Goal: Transaction & Acquisition: Purchase product/service

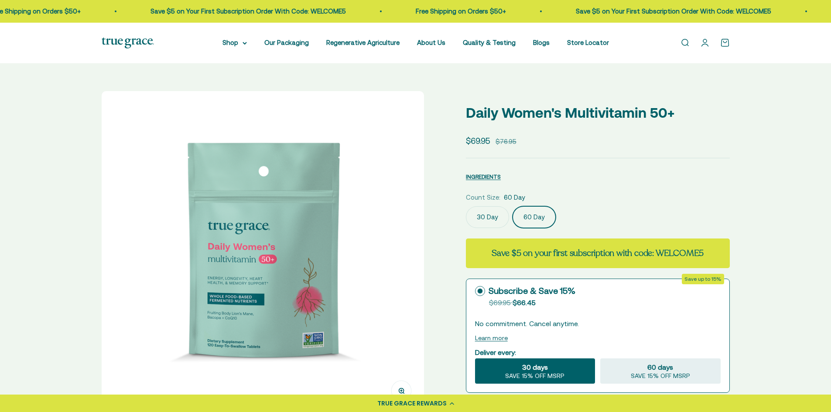
select select "3"
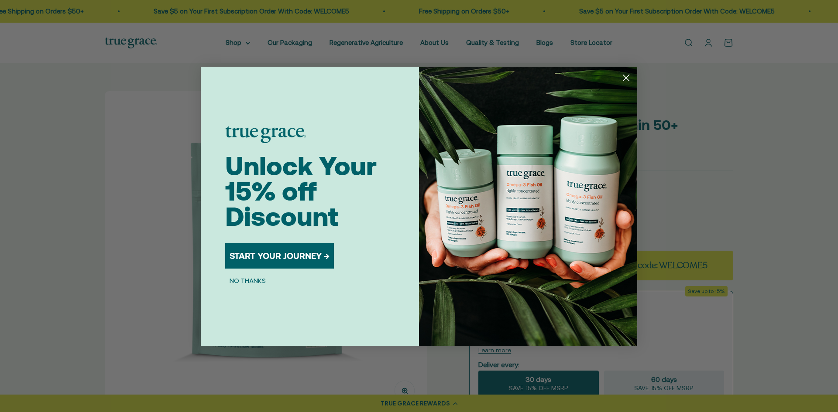
click at [624, 78] on circle "Close dialog" at bounding box center [626, 77] width 14 height 14
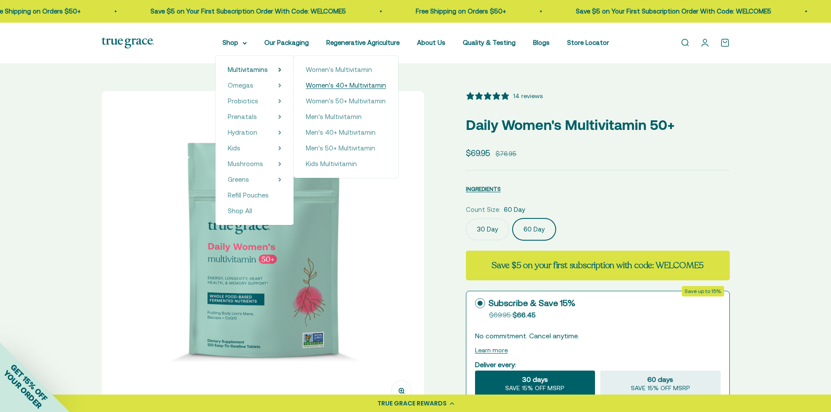
click at [329, 87] on span "Women's 40+ Multivitamin" at bounding box center [346, 85] width 80 height 7
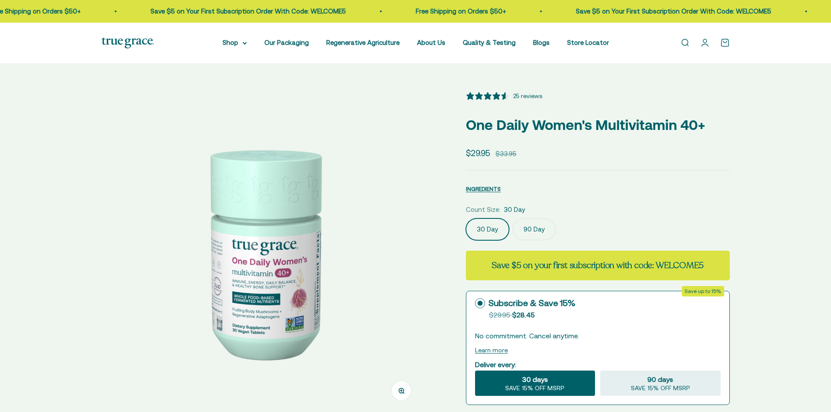
select select "3"
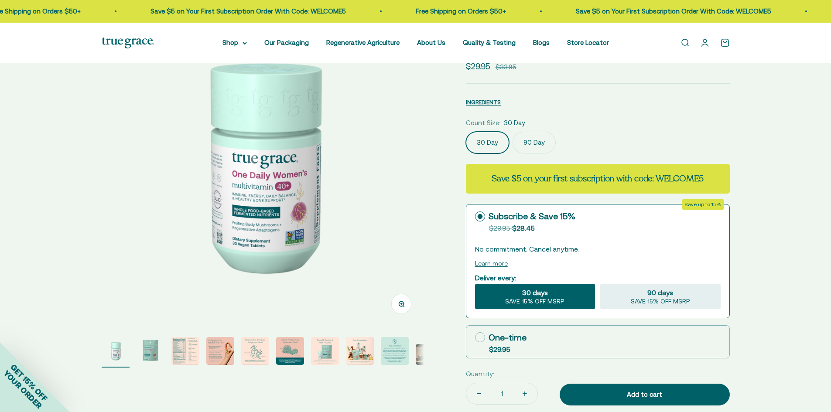
scroll to position [87, 0]
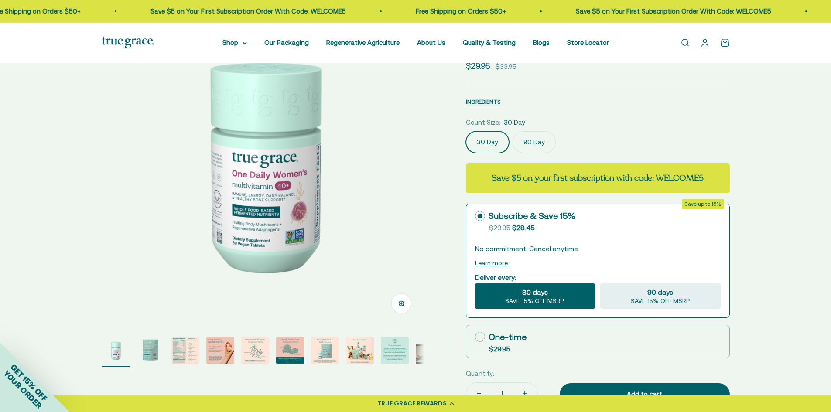
click at [188, 354] on img "Go to item 3" at bounding box center [185, 351] width 28 height 28
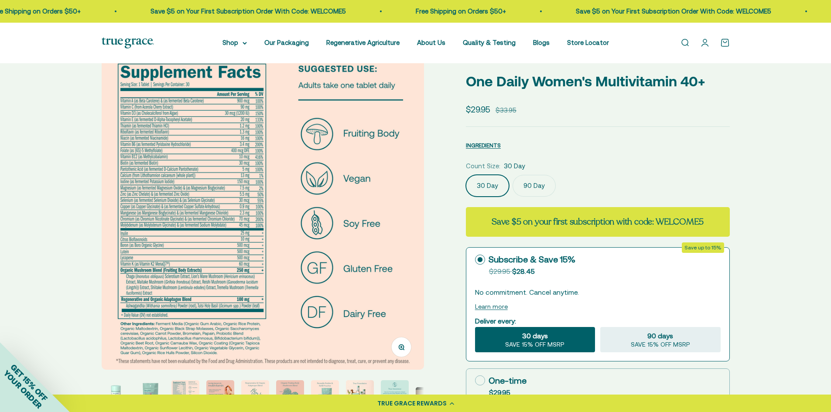
scroll to position [0, 0]
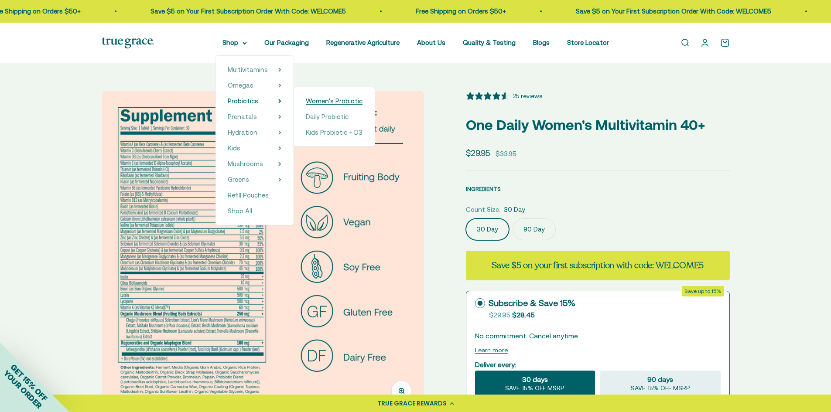
click at [326, 102] on span "Women's Probiotic" at bounding box center [334, 100] width 57 height 7
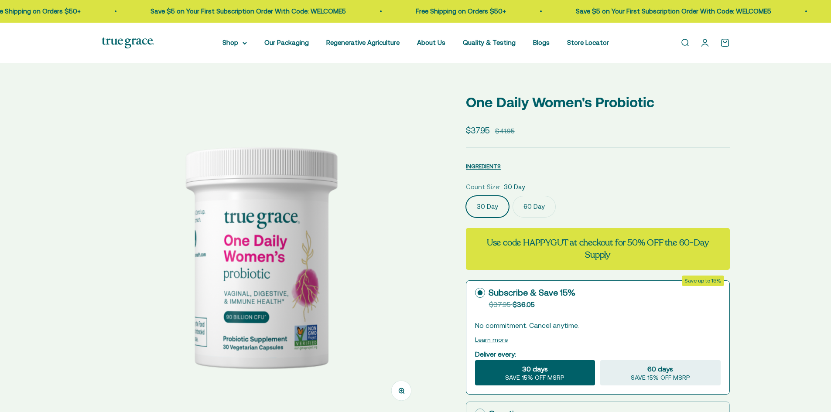
select select "3"
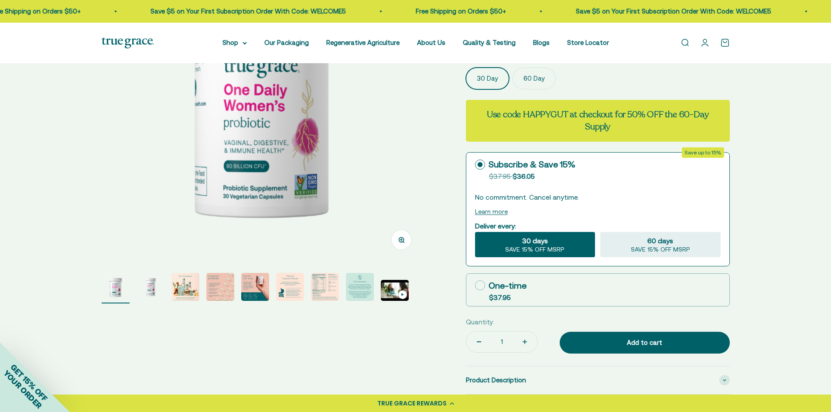
scroll to position [175, 0]
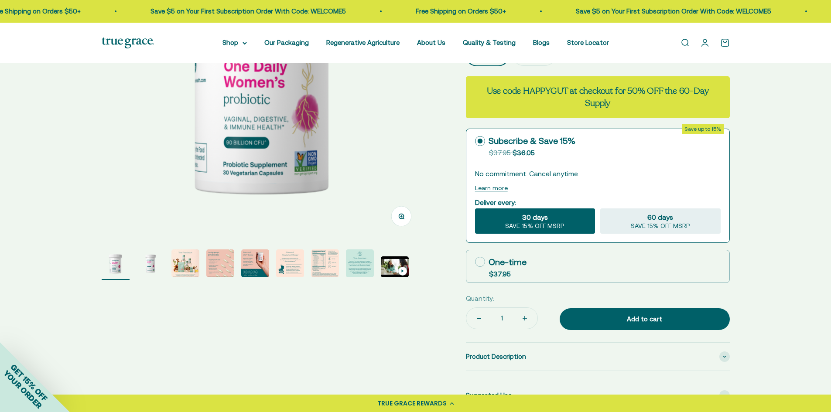
click at [322, 261] on img "Go to item 7" at bounding box center [325, 264] width 28 height 28
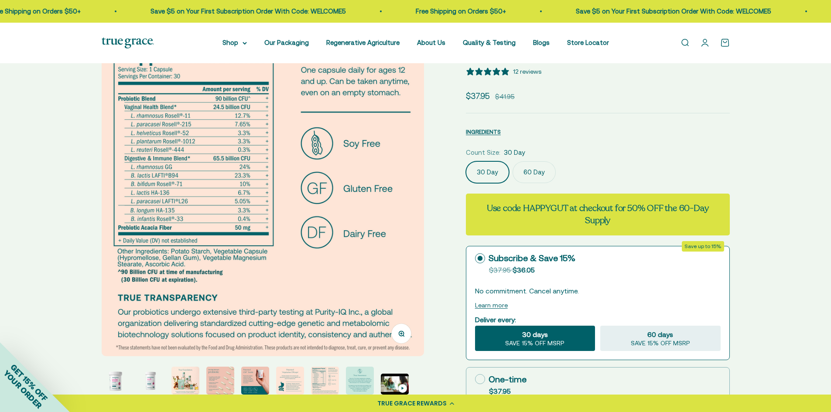
scroll to position [44, 0]
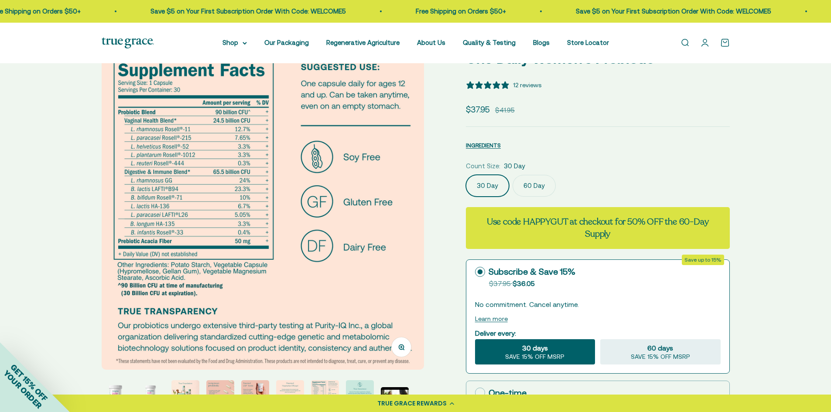
click at [399, 189] on img at bounding box center [263, 209] width 322 height 322
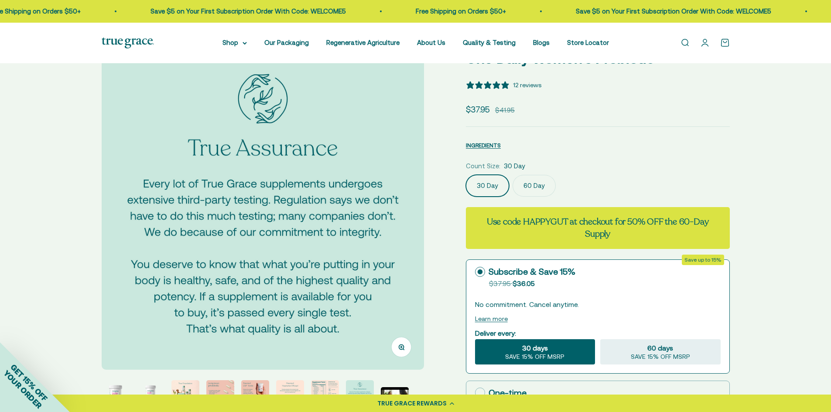
click at [397, 195] on img at bounding box center [263, 209] width 322 height 322
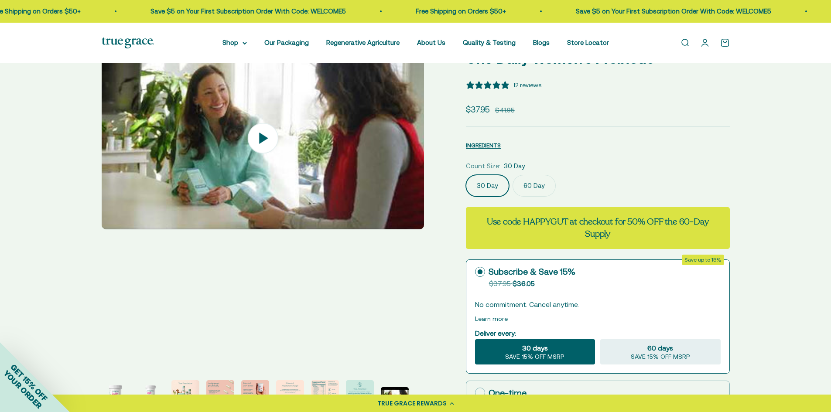
scroll to position [0, 2664]
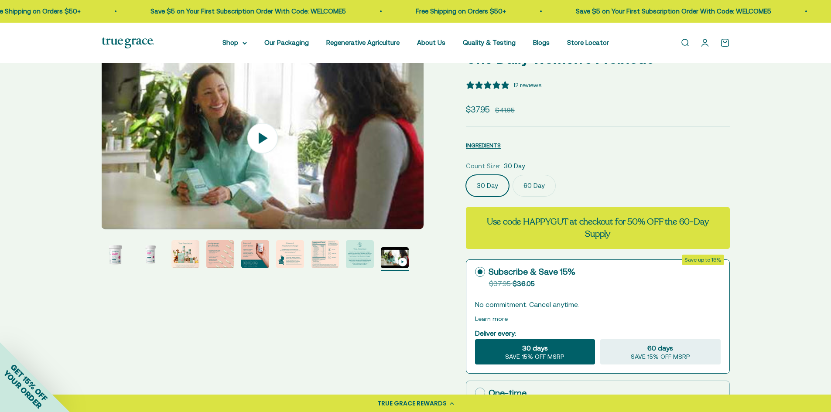
click at [397, 186] on img at bounding box center [262, 139] width 322 height 182
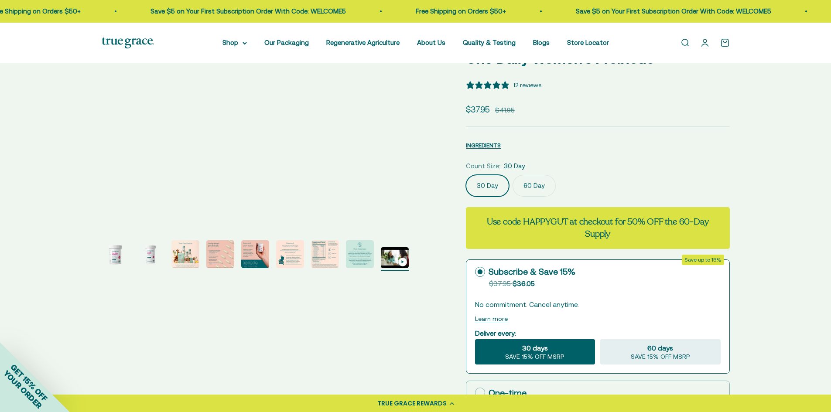
click at [184, 249] on img "Go to item 3" at bounding box center [185, 254] width 28 height 28
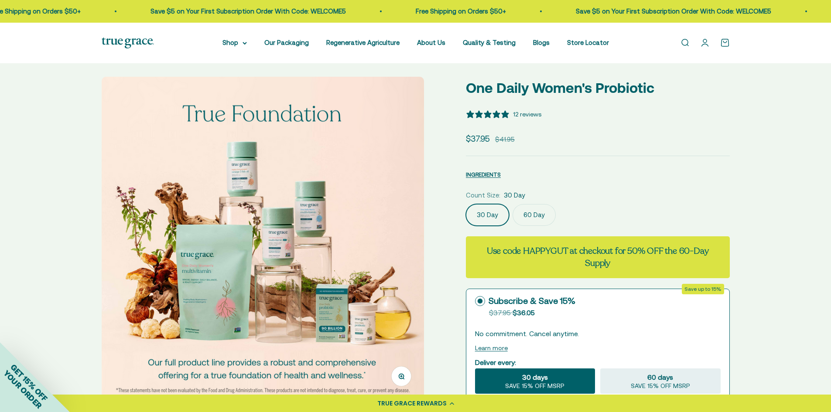
scroll to position [0, 0]
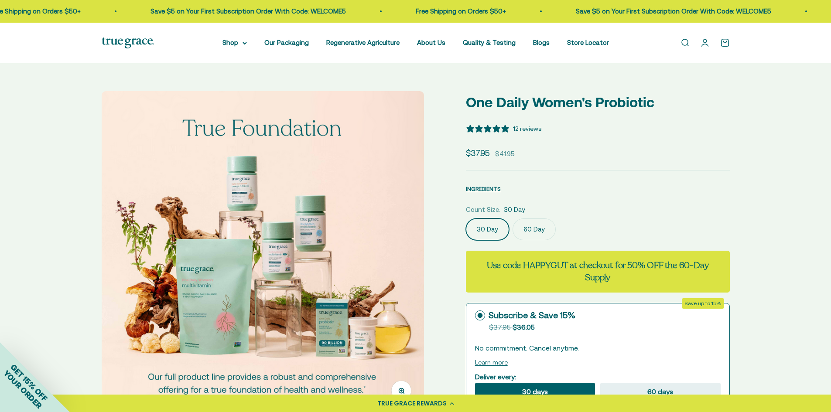
click at [392, 241] on img at bounding box center [263, 252] width 322 height 322
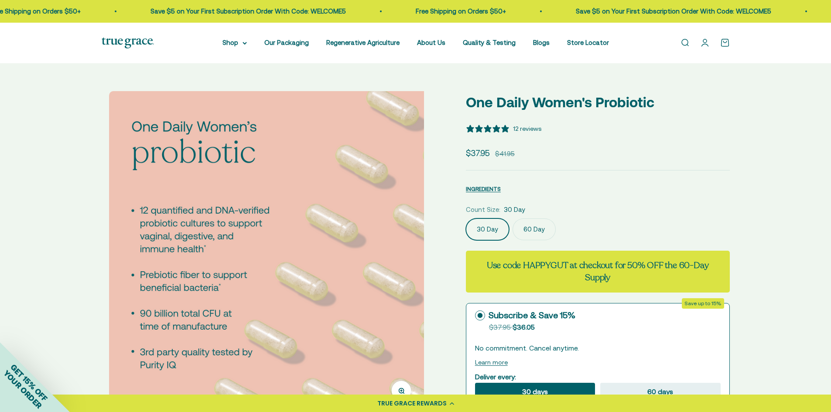
scroll to position [0, 999]
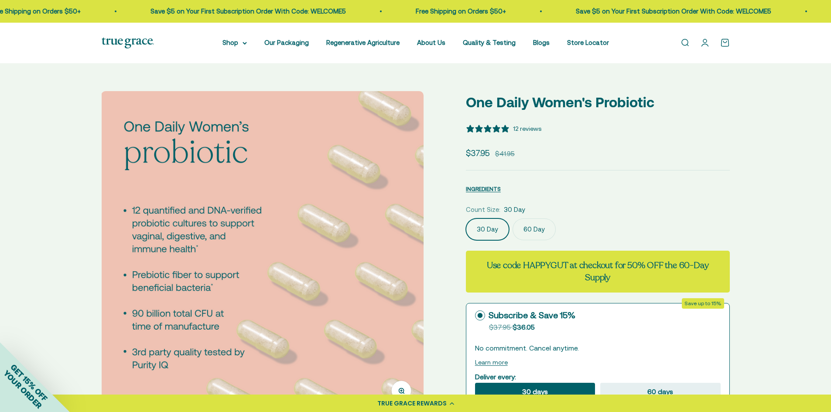
click at [392, 241] on img at bounding box center [262, 252] width 322 height 322
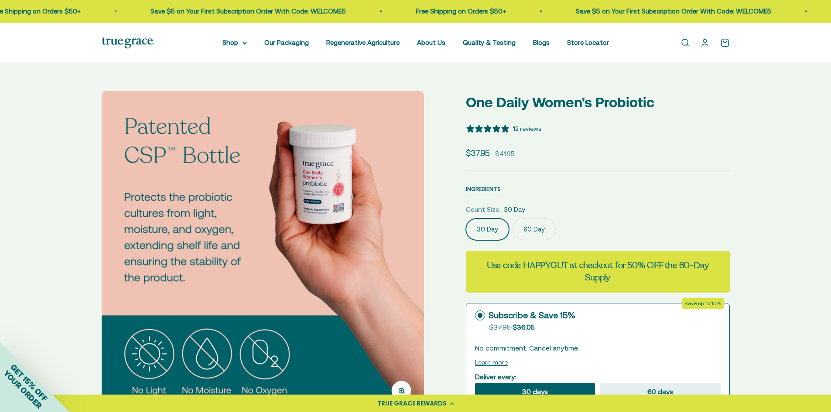
scroll to position [0, 1332]
click at [392, 241] on img at bounding box center [262, 252] width 322 height 322
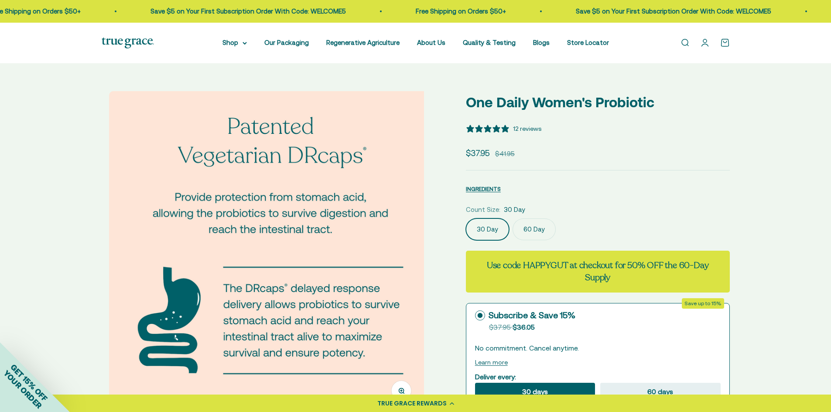
scroll to position [0, 1665]
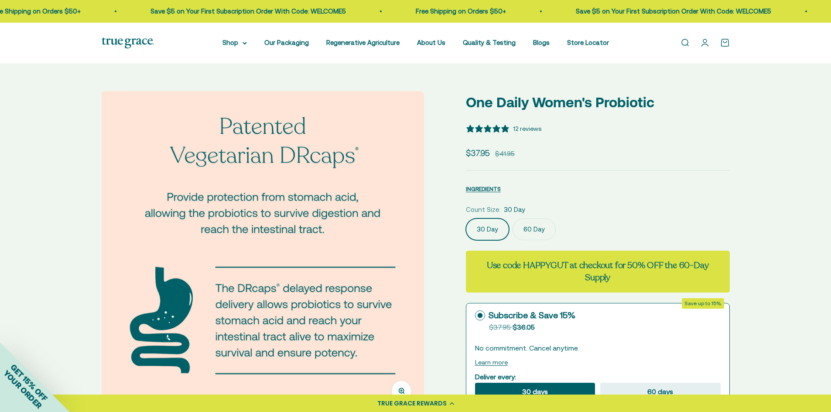
click at [392, 241] on img at bounding box center [262, 252] width 322 height 322
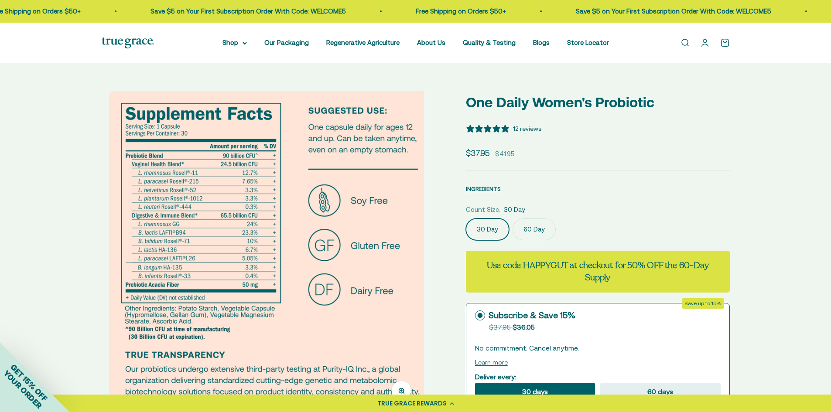
scroll to position [0, 1998]
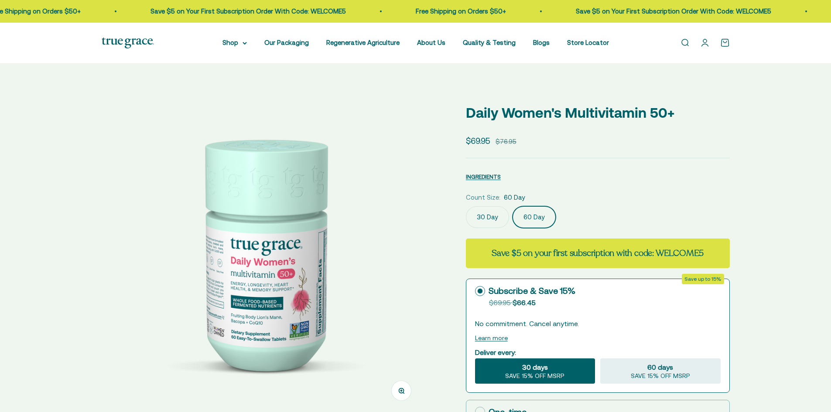
scroll to position [0, 333]
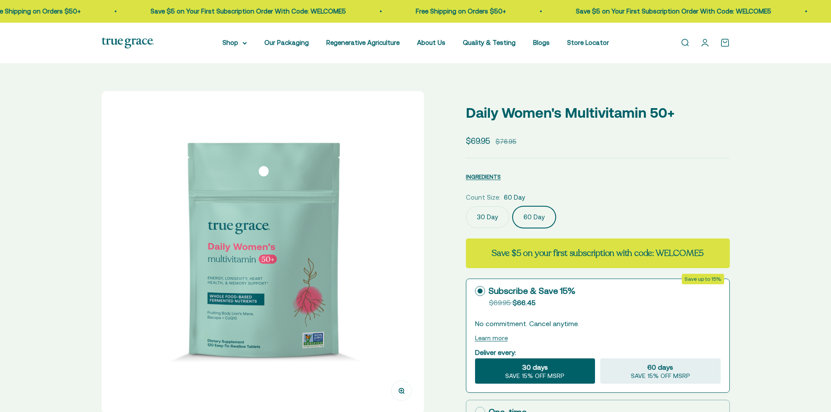
select select "3"
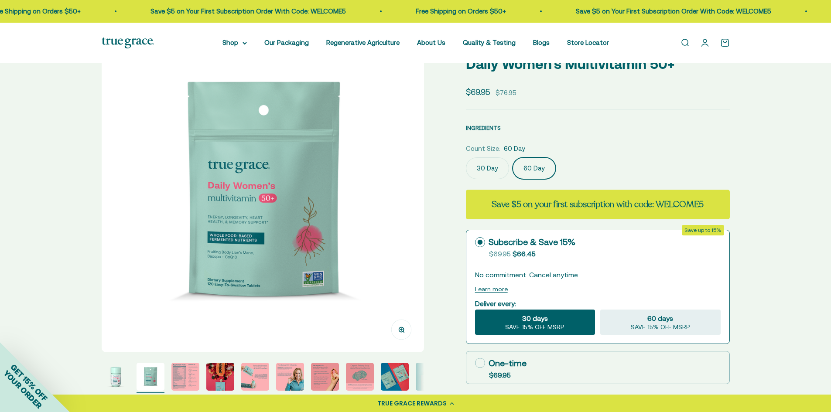
scroll to position [44, 0]
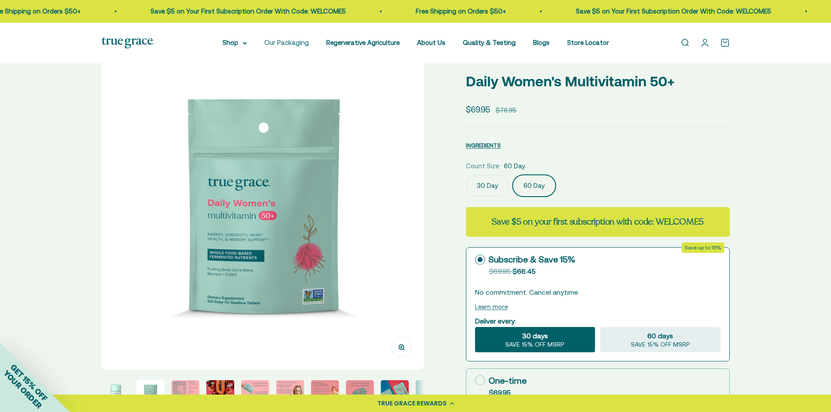
click at [281, 41] on link "Our Packaging" at bounding box center [286, 42] width 45 height 7
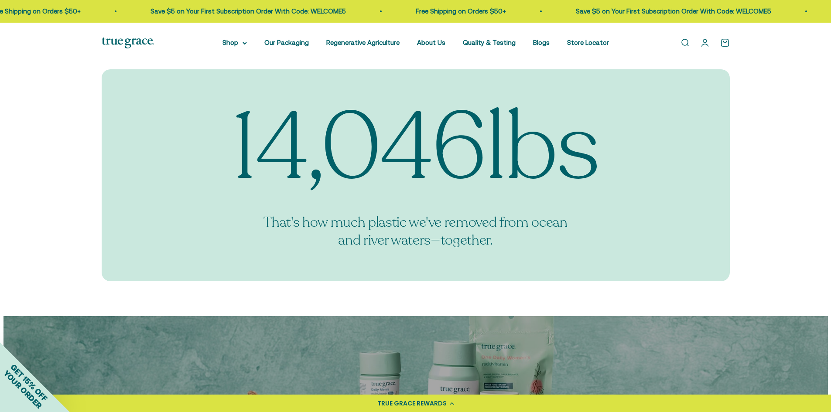
scroll to position [1135, 0]
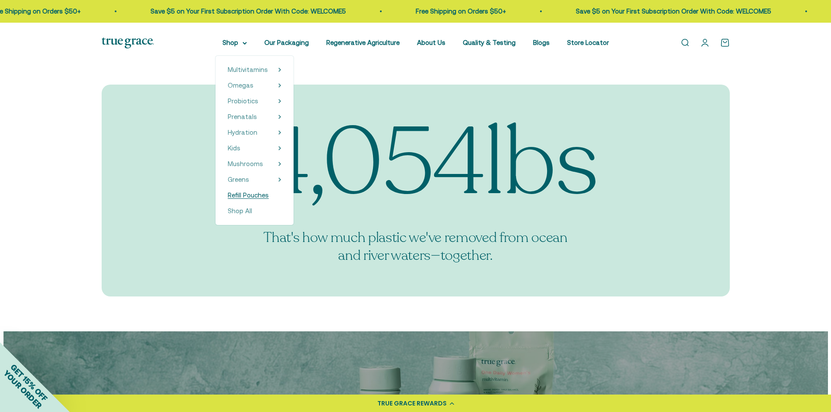
click at [244, 194] on span "Refill Pouches" at bounding box center [248, 195] width 41 height 7
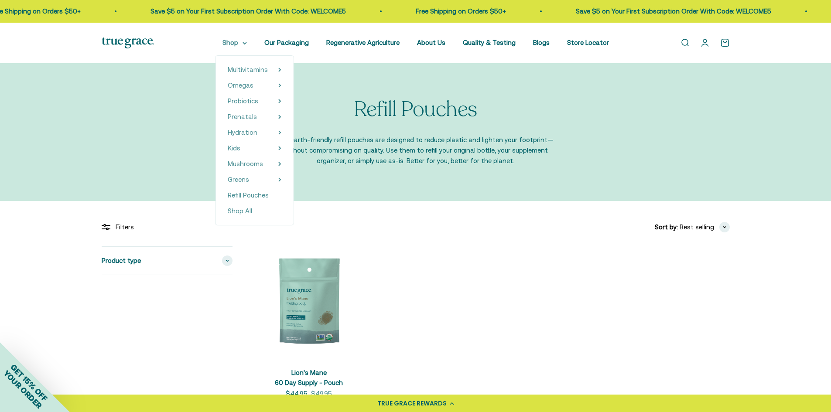
click at [239, 44] on summary "Shop" at bounding box center [235, 43] width 24 height 10
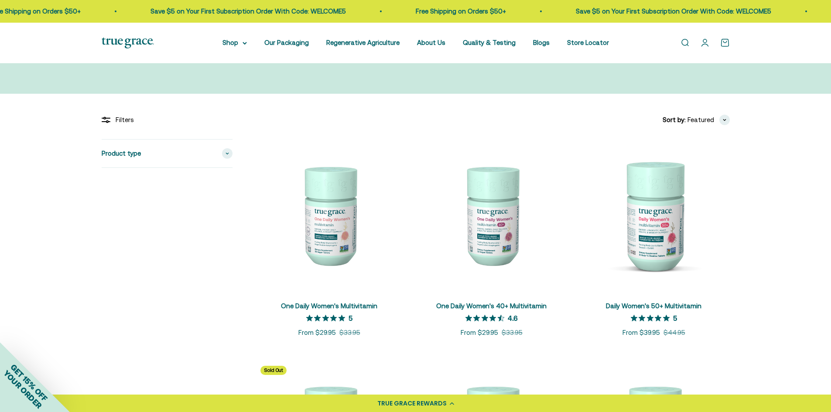
scroll to position [87, 0]
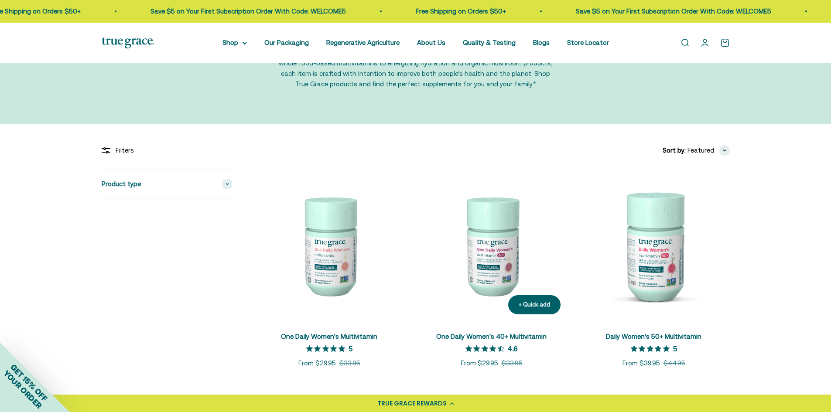
click at [514, 238] on img at bounding box center [492, 246] width 152 height 152
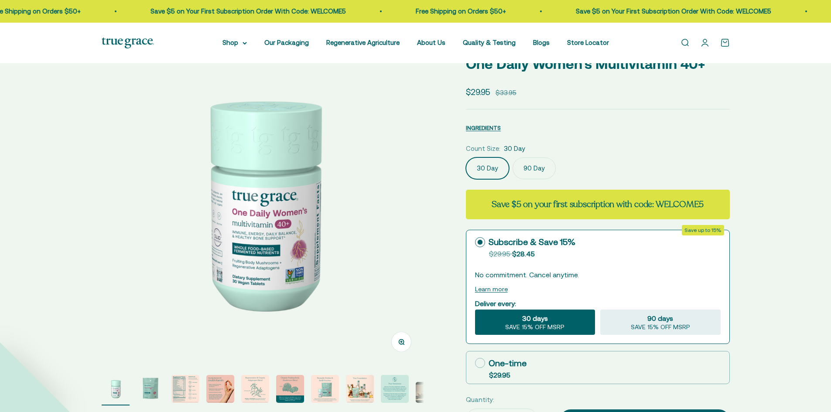
select select "3"
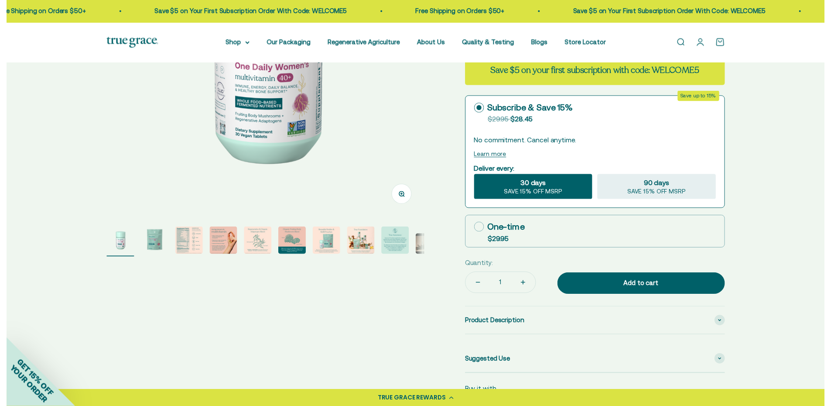
scroll to position [218, 0]
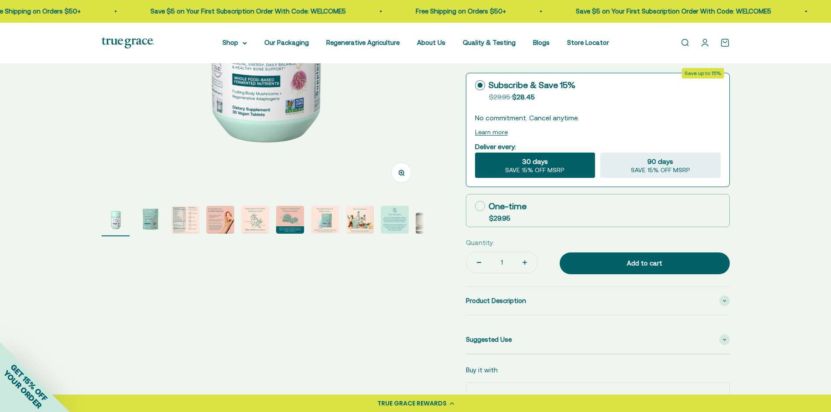
drag, startPoint x: 481, startPoint y: 208, endPoint x: 489, endPoint y: 221, distance: 15.5
click at [482, 210] on icon at bounding box center [480, 206] width 10 height 10
click at [475, 206] on input "One-time $29.95" at bounding box center [475, 206] width 0 height 0
radio input "true"
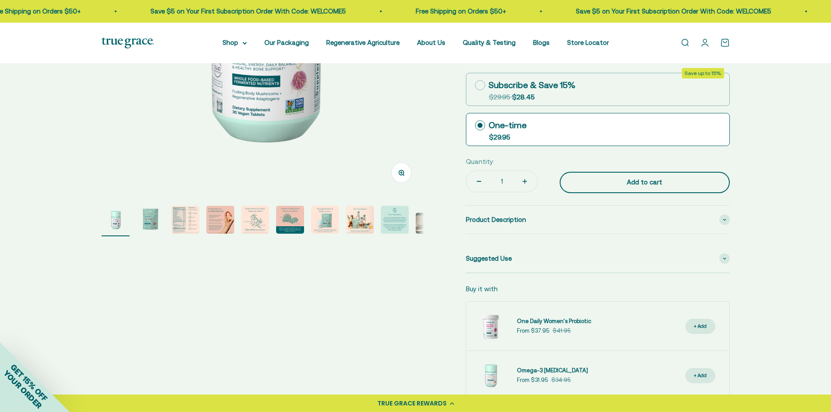
click at [648, 189] on button "Add to cart" at bounding box center [645, 183] width 170 height 22
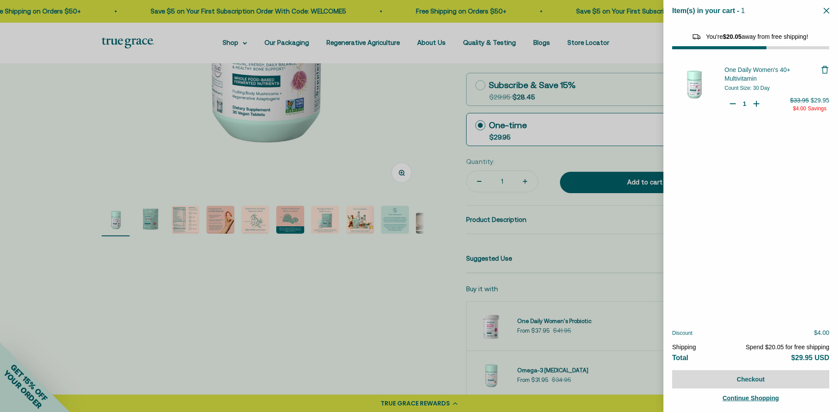
click at [421, 314] on div at bounding box center [419, 206] width 838 height 412
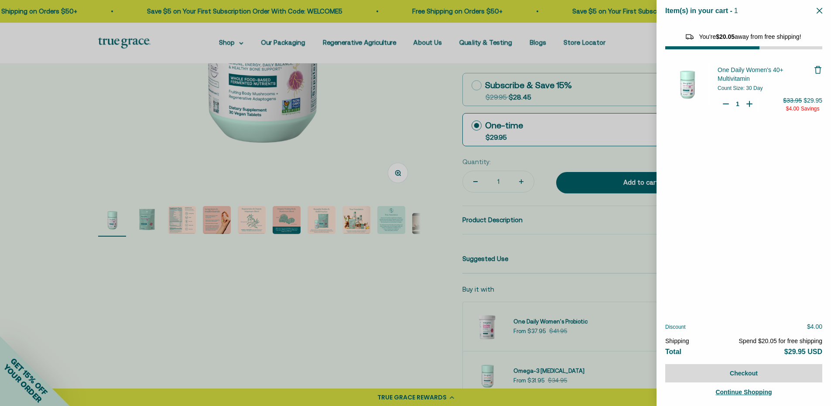
select select "46108681896150"
select select "40055698129088"
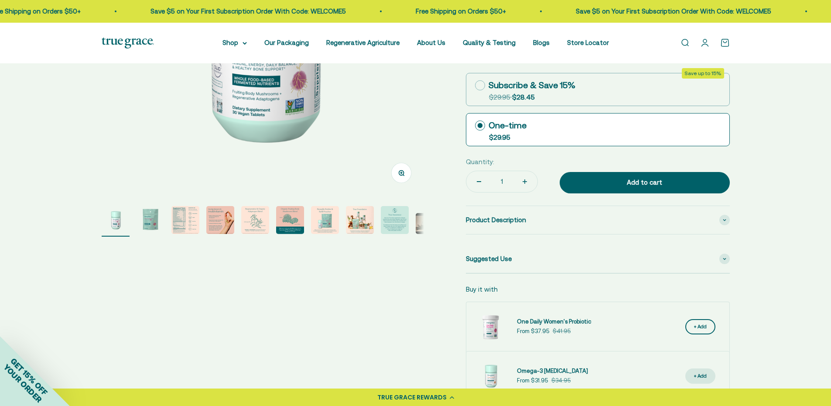
click at [693, 328] on button "+ Add" at bounding box center [701, 326] width 30 height 15
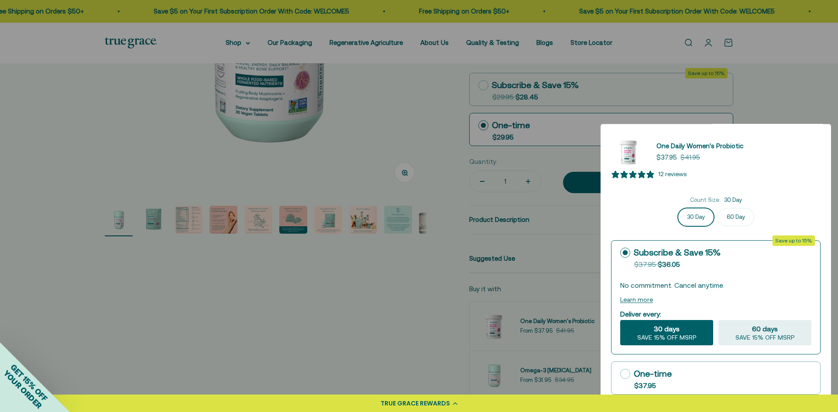
click at [428, 312] on div at bounding box center [419, 206] width 838 height 412
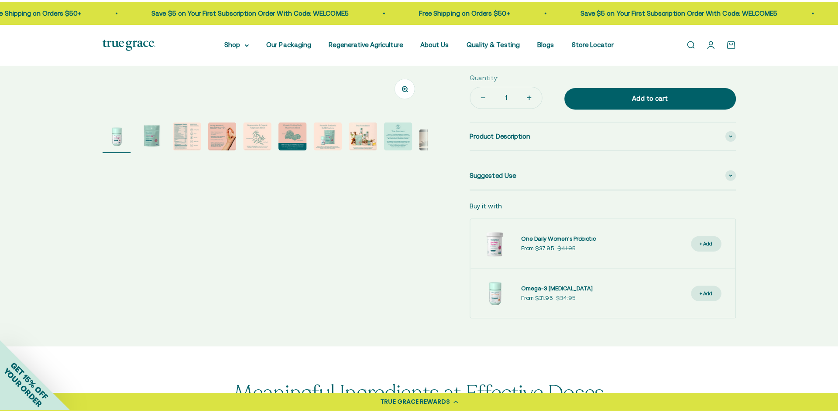
scroll to position [305, 0]
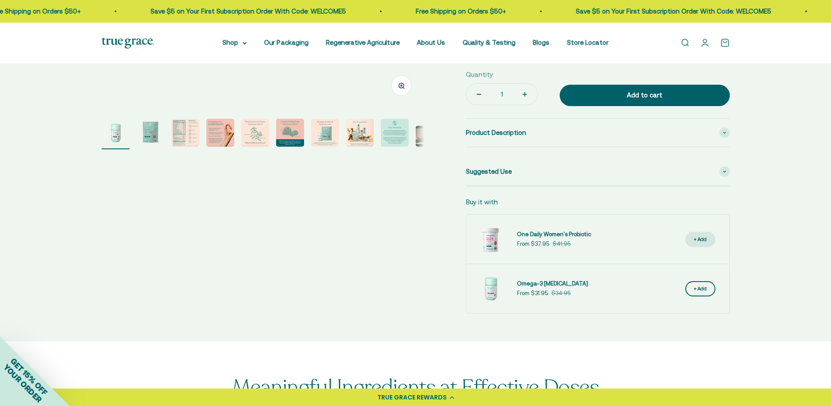
click at [703, 288] on div "+ Add" at bounding box center [700, 289] width 13 height 8
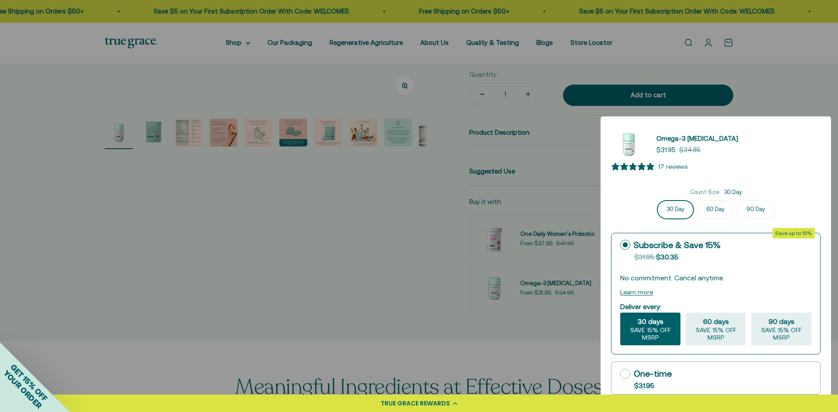
click at [624, 375] on icon at bounding box center [625, 374] width 10 height 10
click at [620, 374] on input "One-time $31.95" at bounding box center [620, 374] width 0 height 0
radio input "true"
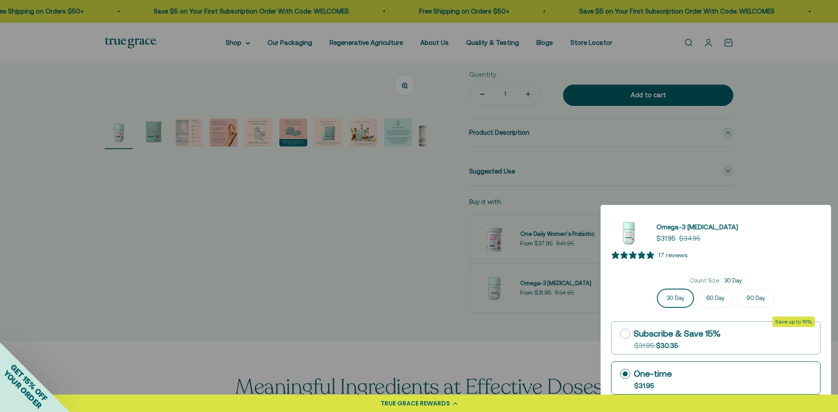
click at [746, 156] on div at bounding box center [419, 206] width 838 height 412
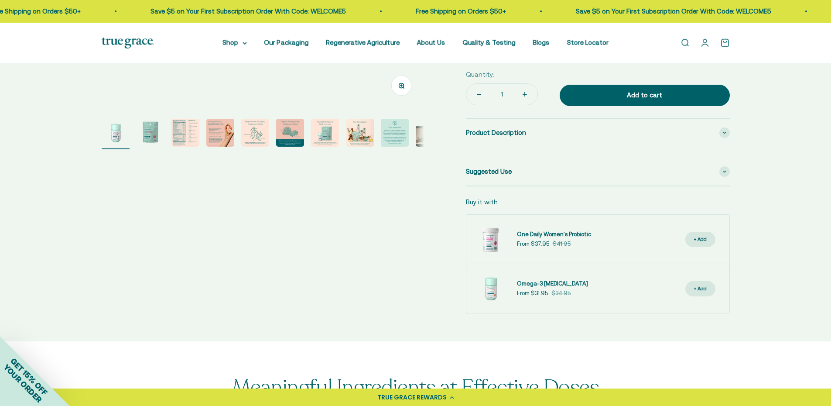
click at [724, 44] on link "Open cart 0" at bounding box center [725, 43] width 10 height 10
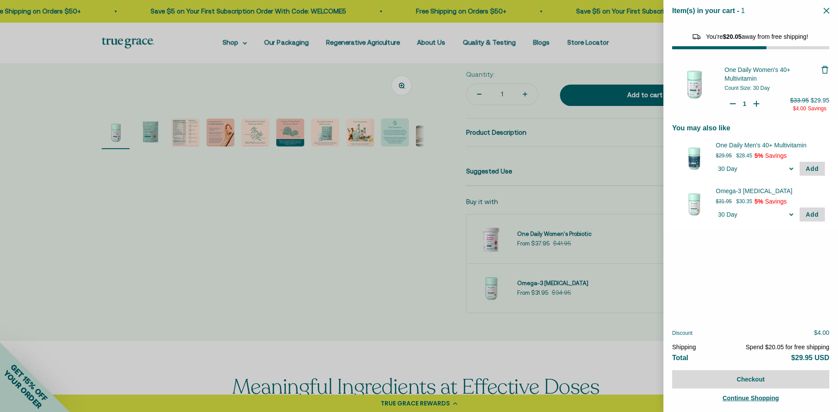
click at [807, 216] on span "Add" at bounding box center [812, 214] width 13 height 7
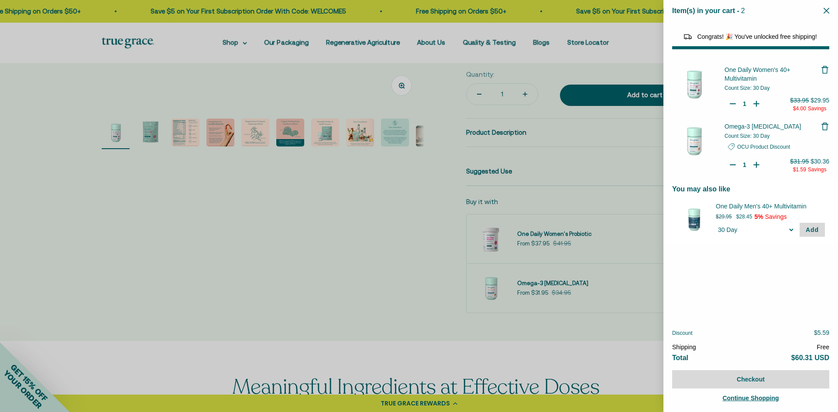
click at [421, 245] on div at bounding box center [419, 206] width 838 height 412
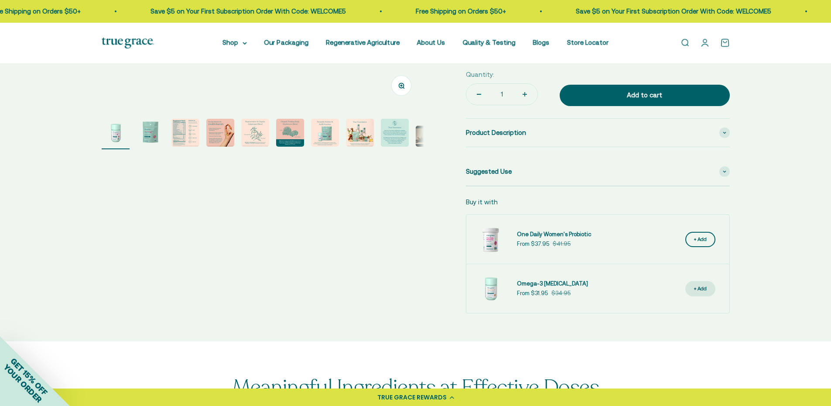
click at [700, 238] on div "+ Add" at bounding box center [700, 239] width 13 height 8
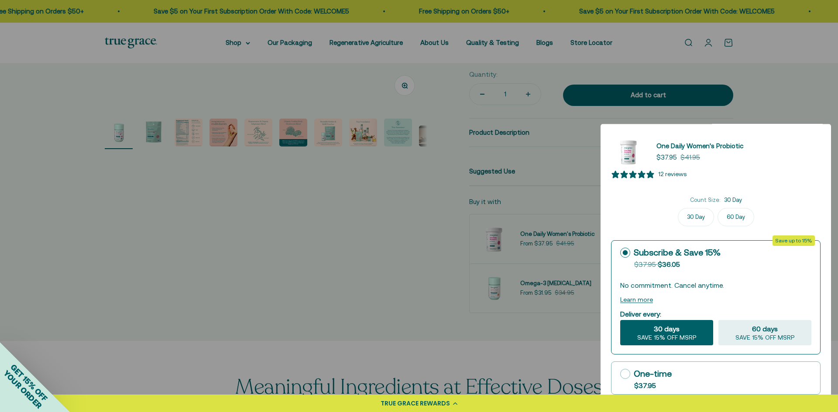
click at [630, 376] on rect at bounding box center [625, 374] width 10 height 10
click at [620, 374] on input "One-time $37.95" at bounding box center [620, 374] width 0 height 0
radio input "true"
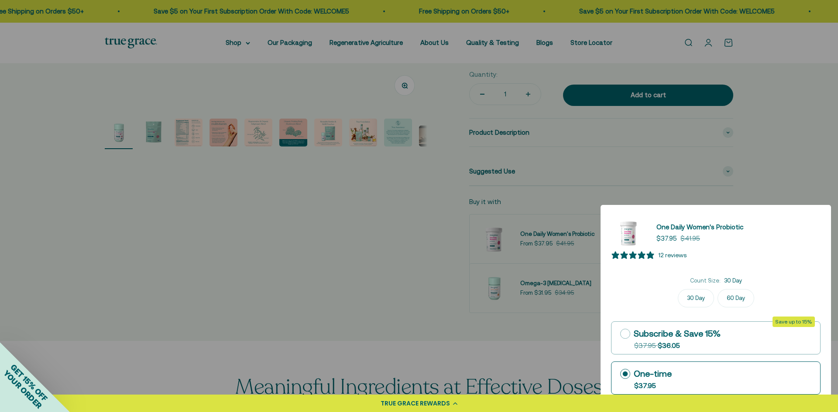
click at [780, 168] on div at bounding box center [419, 206] width 838 height 412
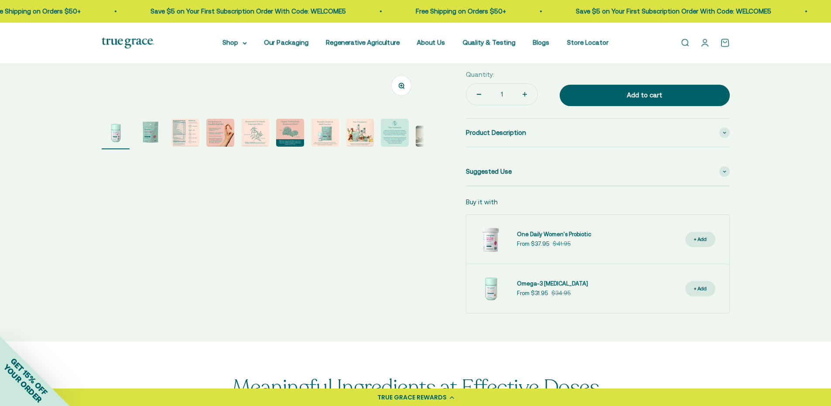
click at [724, 43] on link "Open cart 0" at bounding box center [725, 43] width 10 height 10
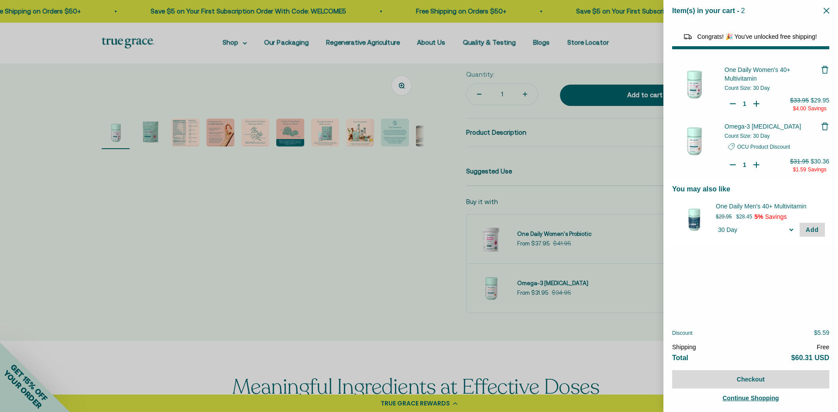
click at [394, 240] on div at bounding box center [419, 206] width 838 height 412
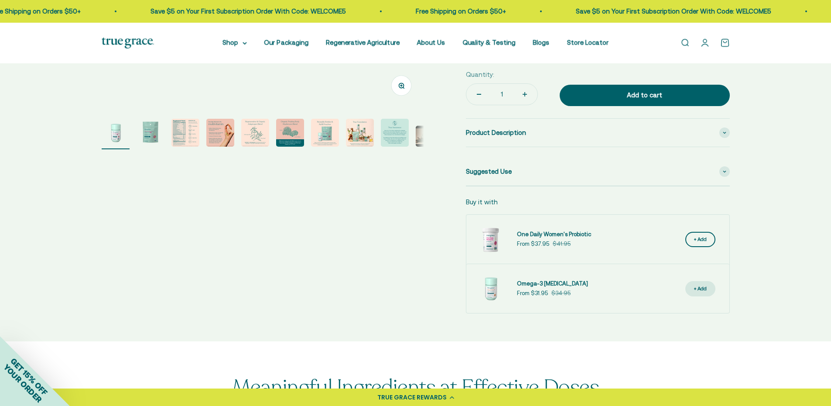
click at [708, 236] on button "+ Add" at bounding box center [701, 239] width 30 height 15
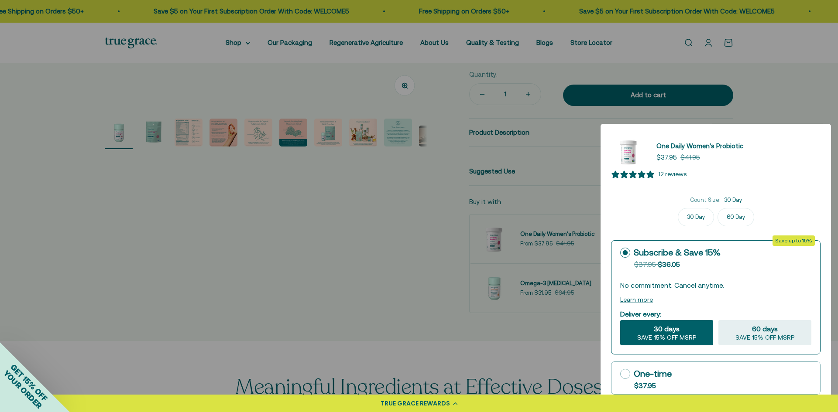
click at [624, 376] on icon at bounding box center [625, 374] width 10 height 10
click at [620, 374] on input "One-time $37.95" at bounding box center [620, 374] width 0 height 0
radio input "true"
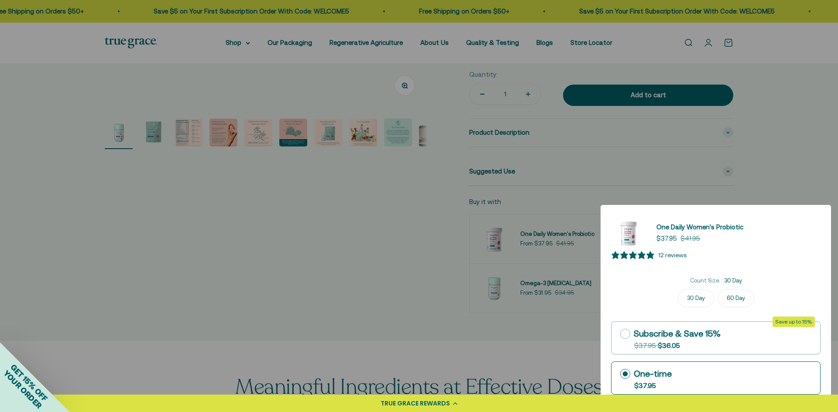
click at [690, 299] on label "30 Day" at bounding box center [696, 298] width 36 height 18
click at [716, 289] on input "30 Day" at bounding box center [716, 289] width 0 height 0
drag, startPoint x: 772, startPoint y: 179, endPoint x: 772, endPoint y: 123, distance: 55.4
click at [772, 123] on div at bounding box center [419, 206] width 838 height 412
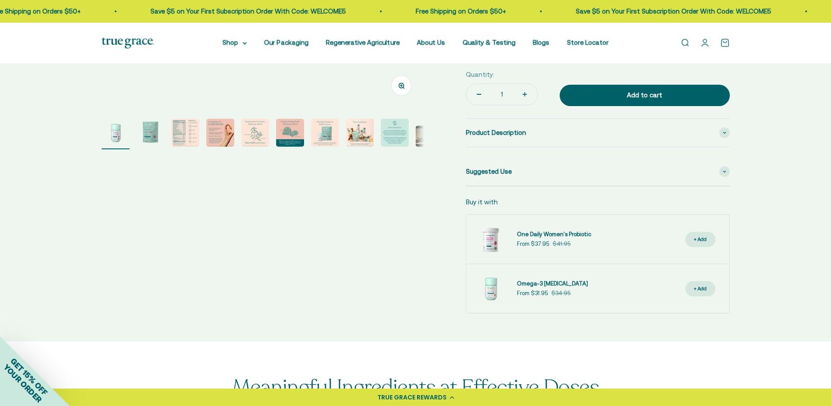
drag, startPoint x: 702, startPoint y: 240, endPoint x: 697, endPoint y: 246, distance: 7.8
click at [701, 242] on div "+ Add" at bounding box center [700, 239] width 13 height 8
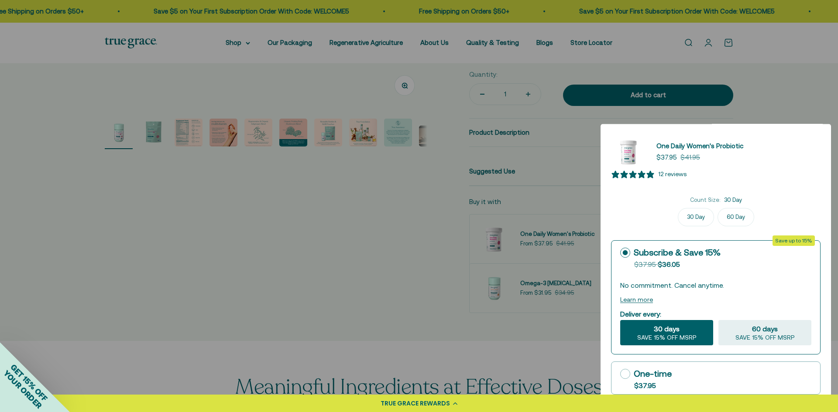
click at [677, 147] on link "One Daily Women's Probiotic" at bounding box center [699, 146] width 87 height 10
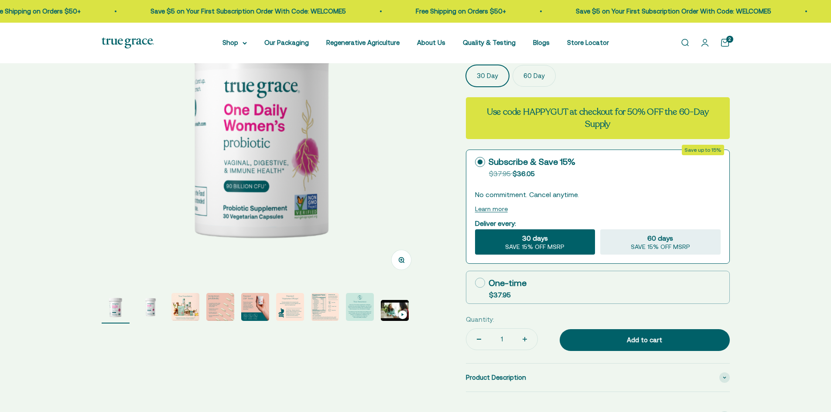
select select "3"
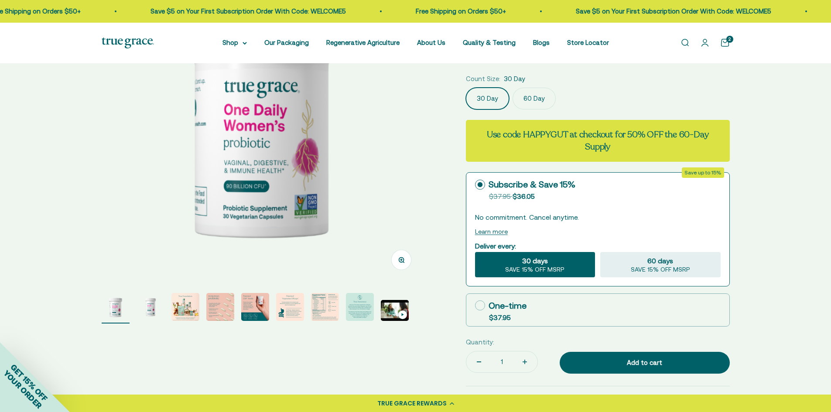
click at [481, 304] on icon at bounding box center [480, 306] width 10 height 10
click at [475, 305] on input "One-time $37.95" at bounding box center [475, 305] width 0 height 0
radio input "true"
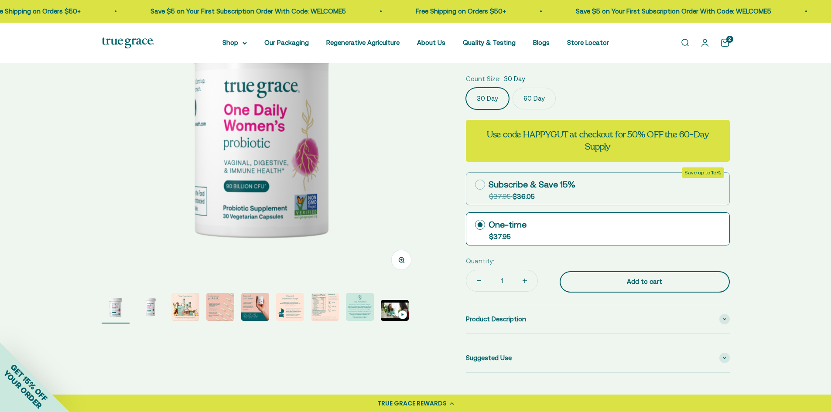
click at [635, 282] on div "Add to cart" at bounding box center [644, 282] width 135 height 10
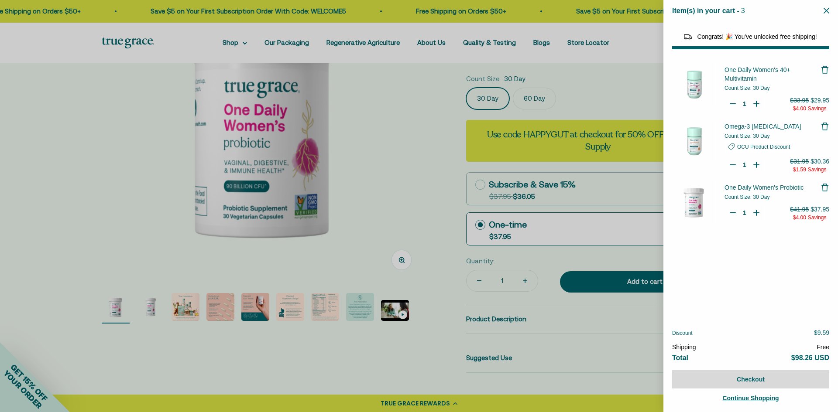
select select "46108681896150"
click at [827, 10] on icon "Close" at bounding box center [826, 11] width 6 height 6
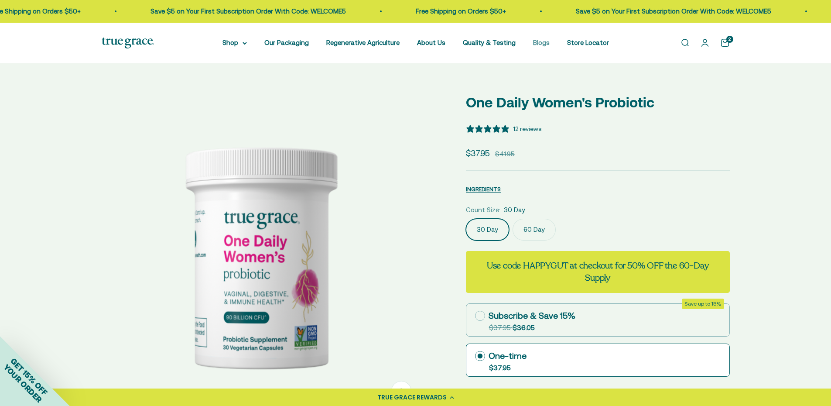
click at [535, 41] on link "Blogs" at bounding box center [541, 42] width 17 height 7
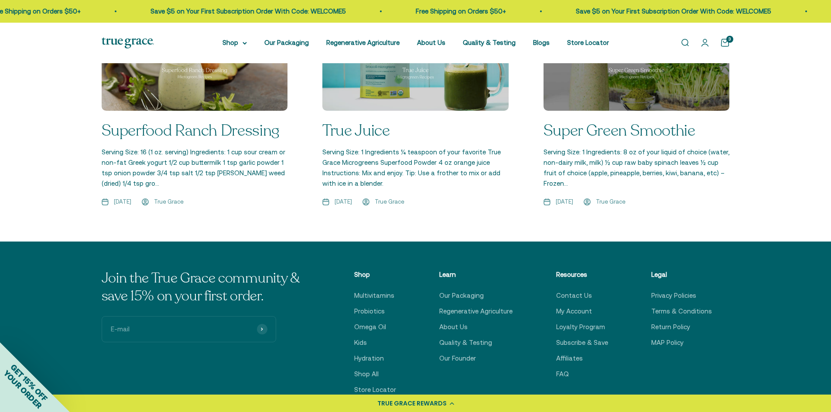
scroll to position [1396, 0]
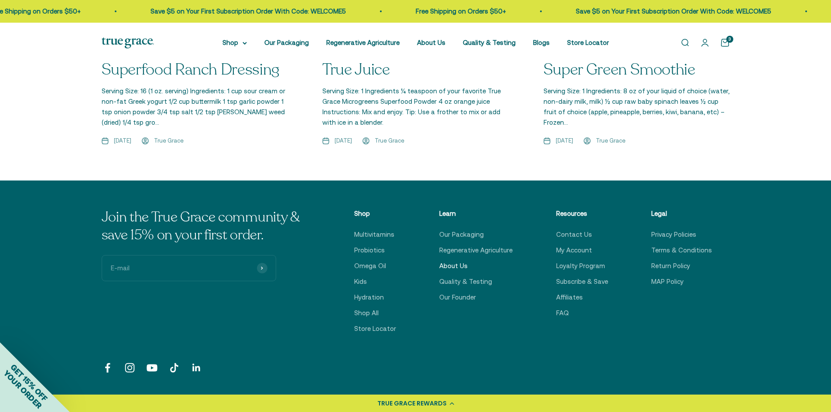
click at [455, 261] on link "About Us" at bounding box center [453, 266] width 28 height 10
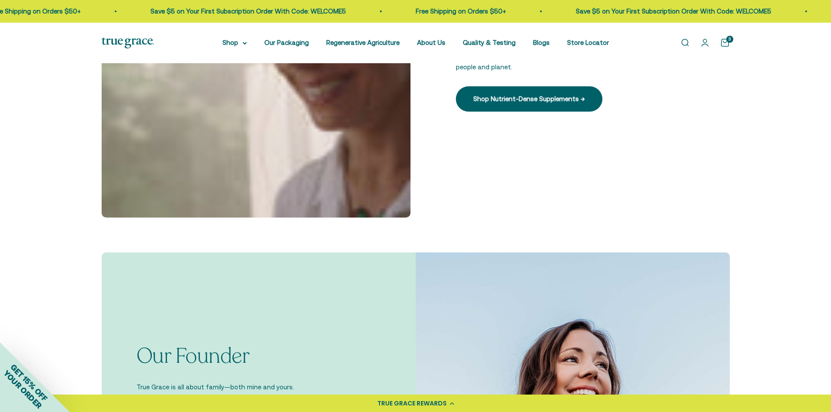
scroll to position [349, 0]
